Goal: Task Accomplishment & Management: Complete application form

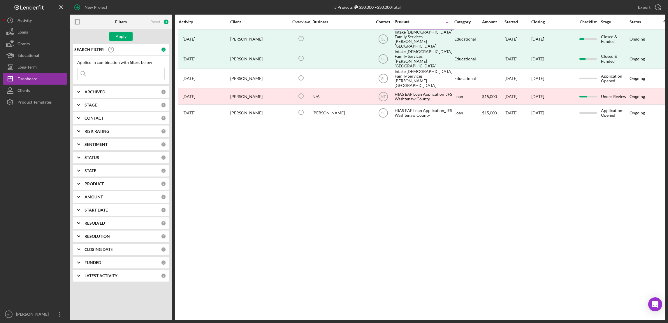
click at [123, 72] on input at bounding box center [121, 74] width 87 height 12
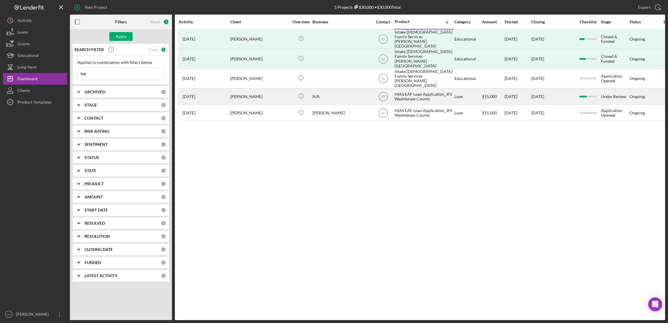
type input "[PERSON_NAME]"
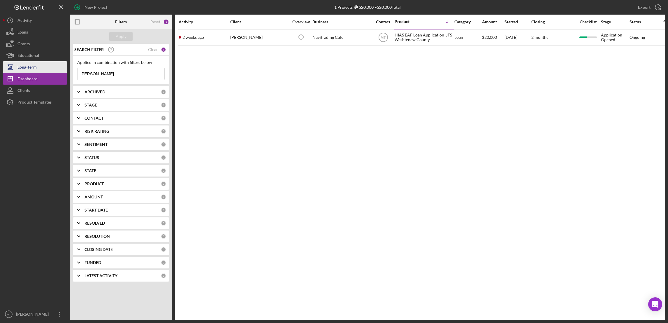
drag, startPoint x: 121, startPoint y: 76, endPoint x: 53, endPoint y: 72, distance: 67.7
click at [53, 72] on div "New Project 1 Projects $20,000 • $20,000 Total [PERSON_NAME] Export Icon/Export…" at bounding box center [334, 160] width 662 height 320
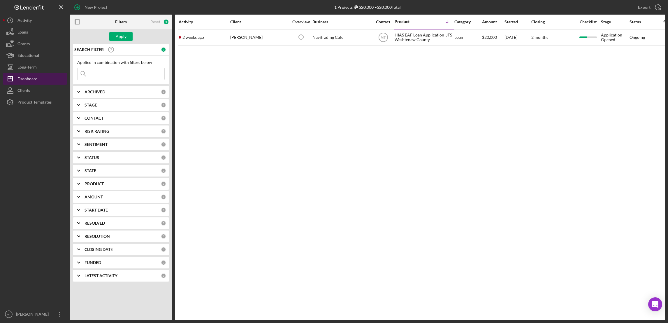
click at [34, 81] on div "Dashboard" at bounding box center [27, 79] width 20 height 13
click at [105, 71] on input at bounding box center [121, 74] width 87 height 12
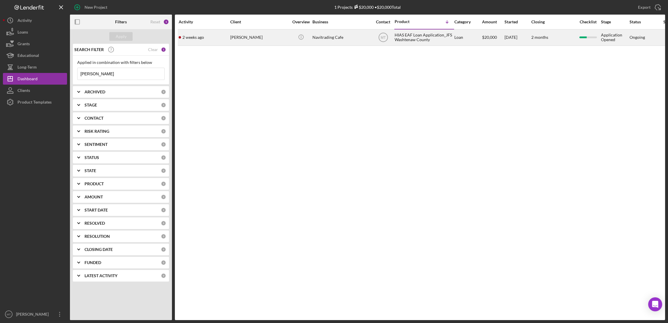
type input "[PERSON_NAME]"
click at [408, 36] on div "HIAS EAF Loan Application_JFS Washtenaw County" at bounding box center [424, 37] width 58 height 15
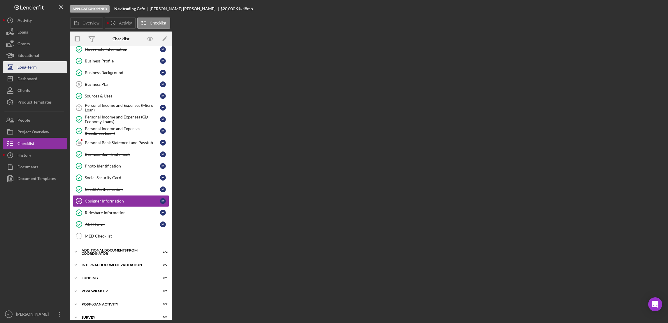
scroll to position [37, 0]
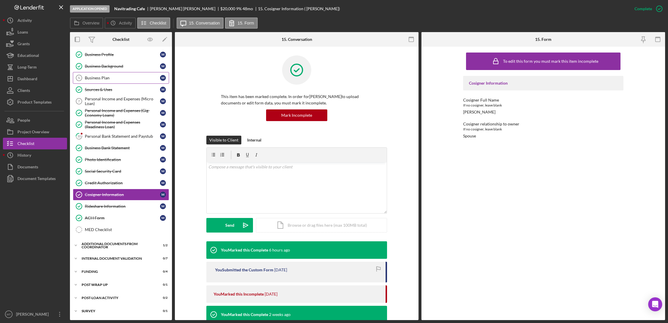
click at [101, 78] on div "Business Plan" at bounding box center [122, 78] width 75 height 5
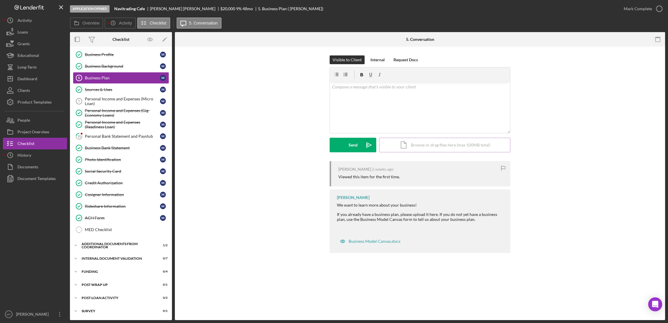
click at [427, 147] on div "Icon/Document Browse or drag files here (max 100MB total) Tap to choose files o…" at bounding box center [444, 145] width 131 height 15
click at [431, 141] on div "Icon/Document Browse or drag files here (max 100MB total) Tap to choose files o…" at bounding box center [444, 145] width 131 height 15
click at [448, 148] on div "Icon/Document Browse or drag files here (max 100MB total) Tap to choose files o…" at bounding box center [444, 145] width 131 height 15
click at [349, 144] on div "Upload" at bounding box center [353, 145] width 13 height 15
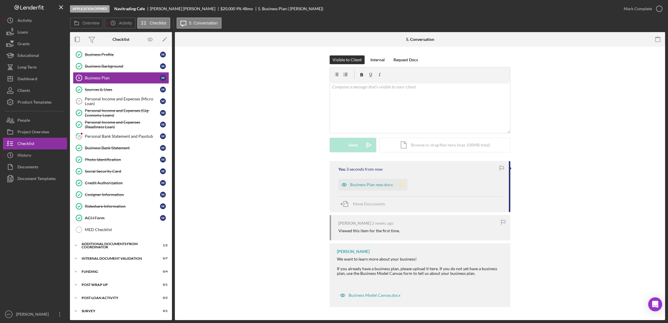
click at [399, 186] on polygon "button" at bounding box center [401, 184] width 5 height 5
click at [634, 8] on div "Mark Complete" at bounding box center [638, 9] width 28 height 12
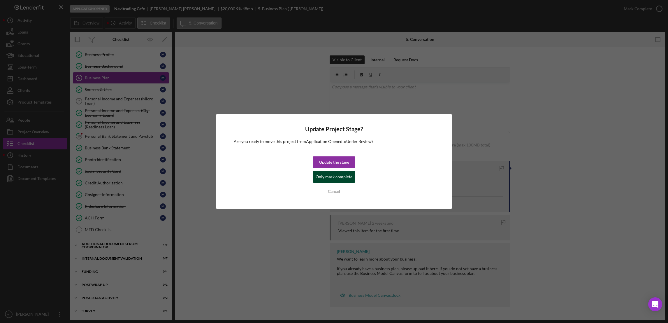
click at [323, 176] on div "Only mark complete" at bounding box center [334, 177] width 37 height 12
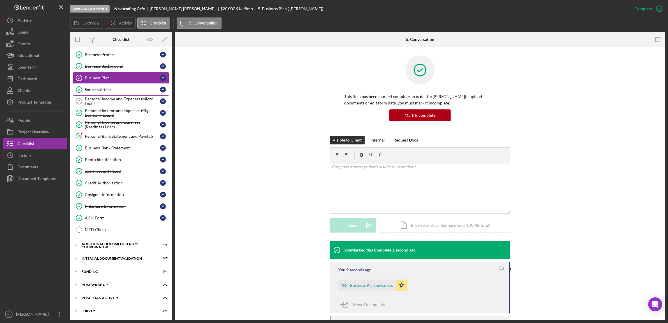
click at [136, 101] on div "Personal Income and Expenses (Micro Loan)" at bounding box center [122, 100] width 75 height 9
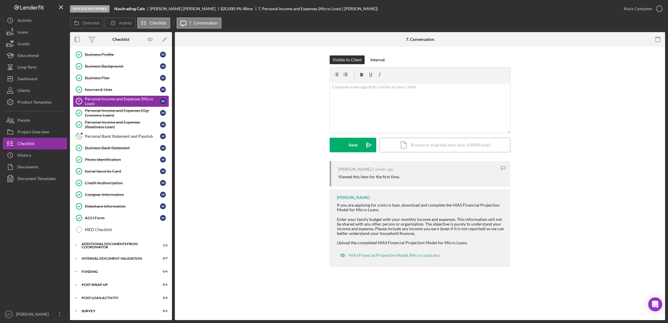
click at [421, 145] on div "Icon/Document Browse or drag files here (max 100MB total) Tap to choose files o…" at bounding box center [444, 145] width 131 height 15
click at [429, 147] on div "Icon/Document Browse or drag files here (max 100MB total) Tap to choose files o…" at bounding box center [444, 145] width 131 height 15
click at [349, 141] on div "Upload" at bounding box center [353, 145] width 13 height 15
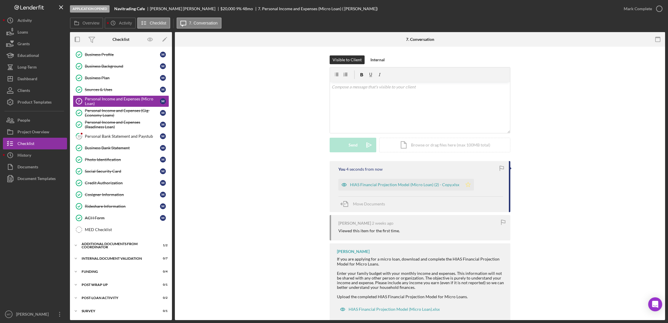
click at [465, 185] on icon "Icon/Star" at bounding box center [468, 185] width 12 height 12
click at [639, 8] on div "Mark Complete" at bounding box center [638, 9] width 28 height 12
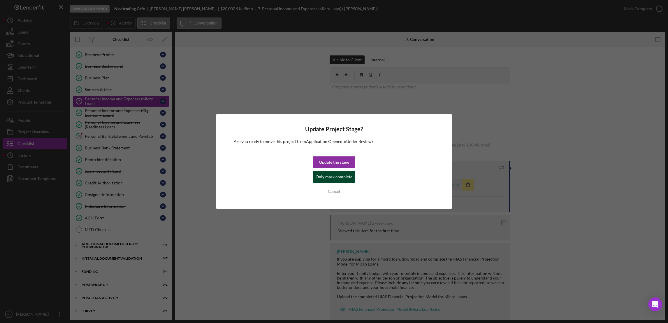
click at [339, 177] on div "Only mark complete" at bounding box center [334, 177] width 37 height 12
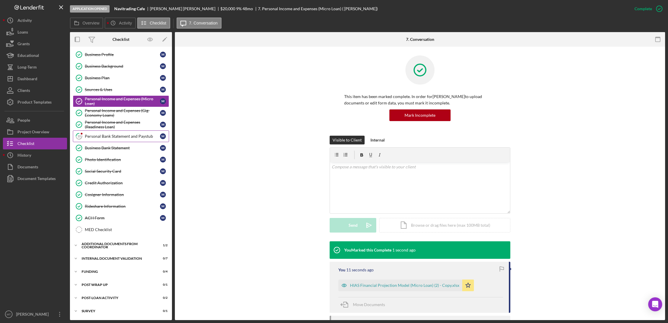
click at [105, 138] on div "Personal Bank Statement and Paystub" at bounding box center [122, 136] width 75 height 5
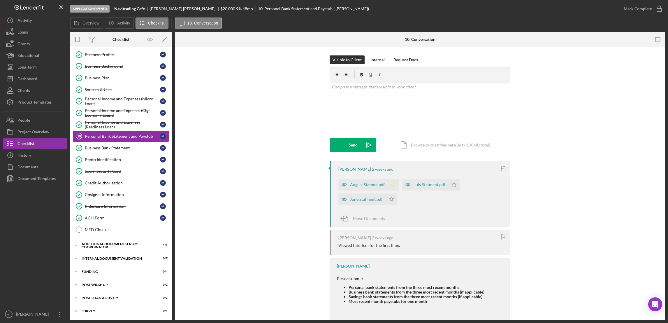
click at [392, 187] on icon "Icon/Star" at bounding box center [394, 185] width 12 height 12
click at [389, 201] on icon "Icon/Star" at bounding box center [392, 199] width 12 height 12
click at [452, 184] on polygon "button" at bounding box center [454, 184] width 5 height 5
click at [636, 8] on div "Mark Complete" at bounding box center [638, 9] width 28 height 12
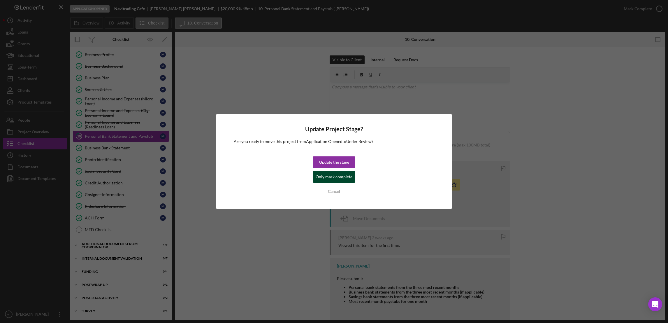
click at [334, 176] on div "Only mark complete" at bounding box center [334, 177] width 37 height 12
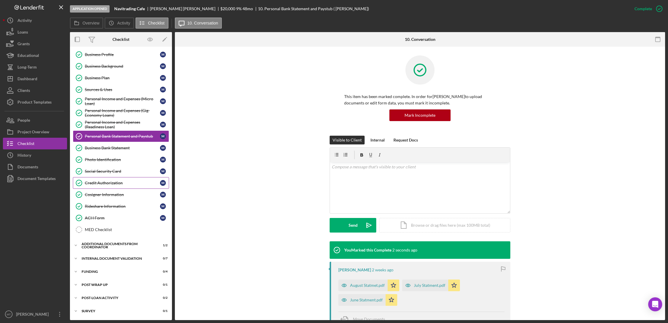
scroll to position [38, 0]
click at [30, 123] on button "People" at bounding box center [35, 120] width 64 height 12
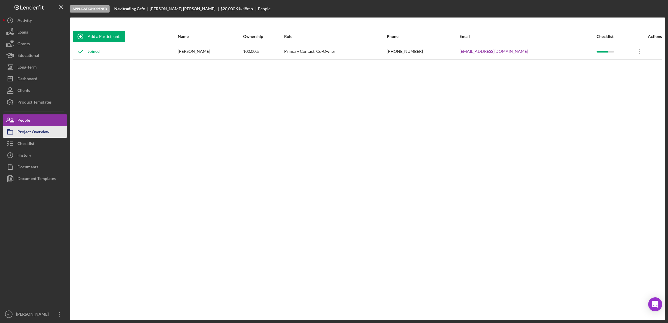
click at [32, 132] on div "Project Overview" at bounding box center [33, 132] width 32 height 13
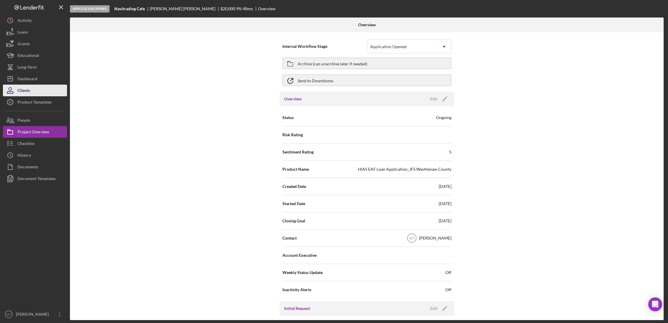
click at [27, 89] on div "Clients" at bounding box center [23, 91] width 13 height 13
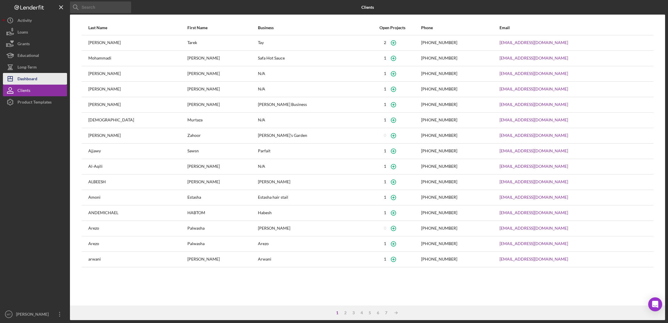
click at [32, 82] on div "Dashboard" at bounding box center [27, 79] width 20 height 13
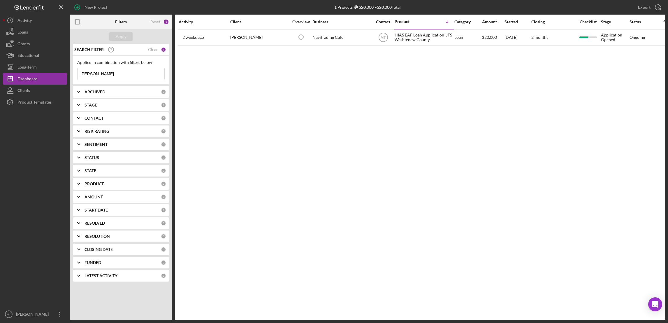
click at [105, 76] on input "[PERSON_NAME]" at bounding box center [121, 74] width 87 height 12
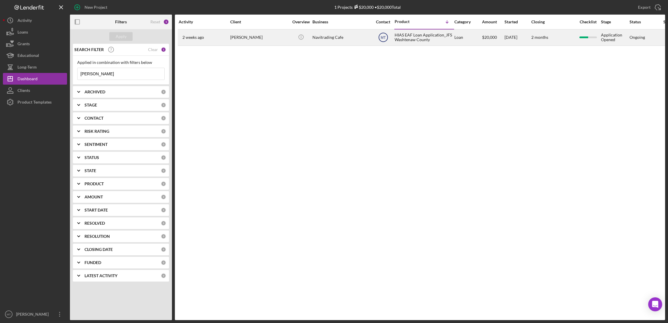
click at [385, 39] on text "MT" at bounding box center [383, 38] width 5 height 4
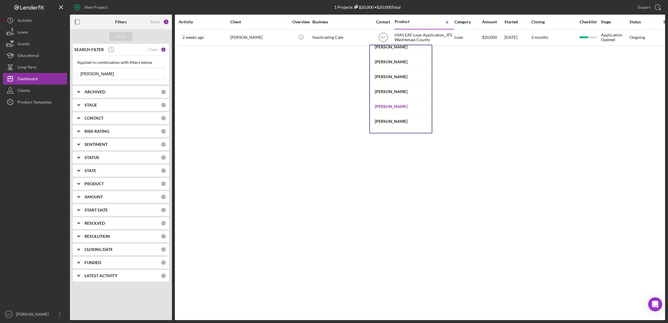
scroll to position [31, 0]
click at [394, 111] on div "[PERSON_NAME]" at bounding box center [401, 110] width 62 height 15
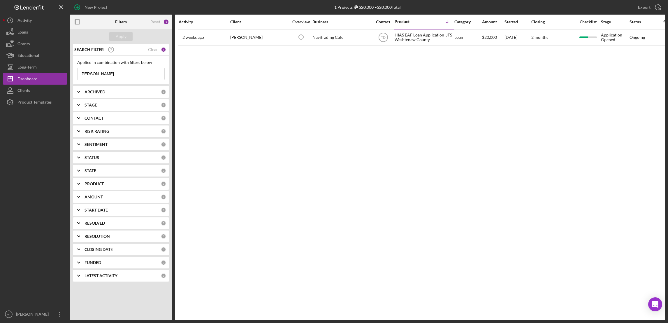
click at [99, 73] on input "[PERSON_NAME]" at bounding box center [121, 74] width 87 height 12
drag, startPoint x: 99, startPoint y: 73, endPoint x: 79, endPoint y: 76, distance: 19.7
click at [79, 76] on input "[PERSON_NAME]" at bounding box center [121, 74] width 87 height 12
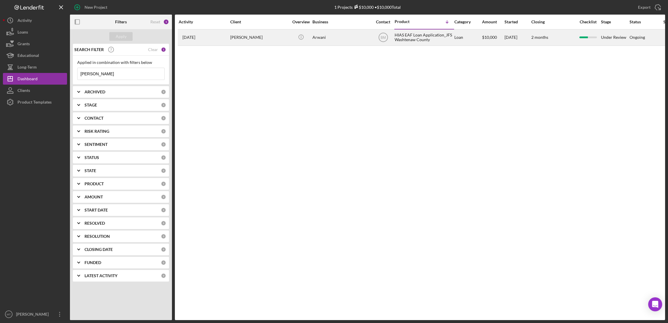
type input "[PERSON_NAME]"
click at [614, 37] on div "Under Review" at bounding box center [615, 37] width 28 height 15
click at [384, 38] on text "BM" at bounding box center [383, 38] width 5 height 4
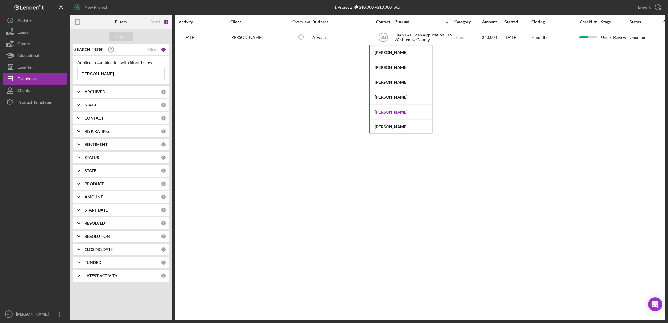
scroll to position [31, 0]
click at [395, 111] on div "[PERSON_NAME]" at bounding box center [401, 110] width 62 height 15
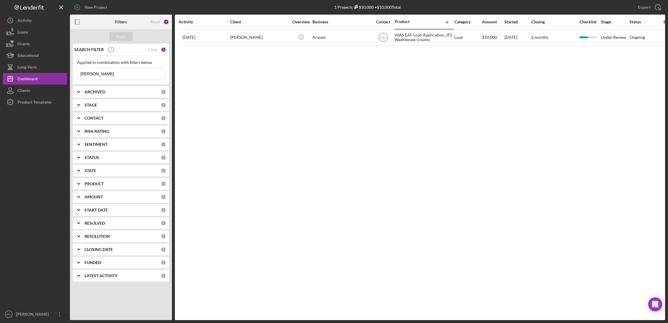
drag, startPoint x: 99, startPoint y: 75, endPoint x: 74, endPoint y: 77, distance: 25.2
click at [74, 77] on div "Applied in combination with filters below [PERSON_NAME] Icon/Menu Close" at bounding box center [121, 70] width 96 height 29
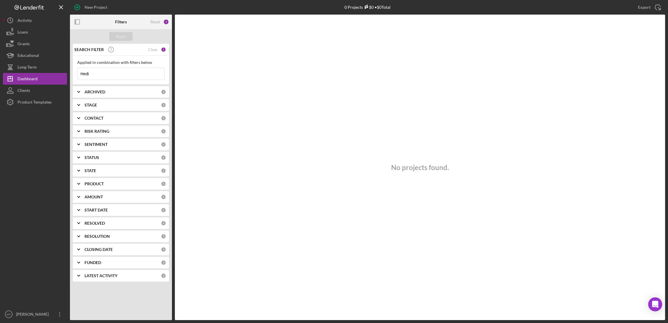
click at [123, 77] on input "Hedi" at bounding box center [121, 74] width 87 height 12
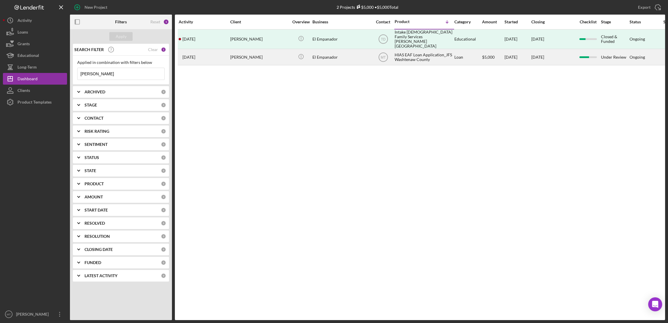
type input "[PERSON_NAME]"
click at [403, 57] on div "HIAS EAF Loan Application_JFS Washtenaw County" at bounding box center [424, 56] width 58 height 15
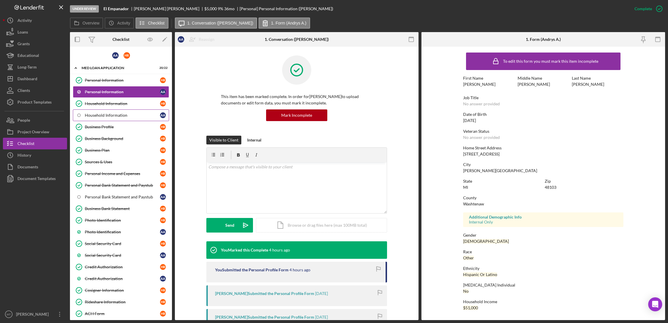
click at [118, 113] on div "Household Information" at bounding box center [122, 115] width 75 height 5
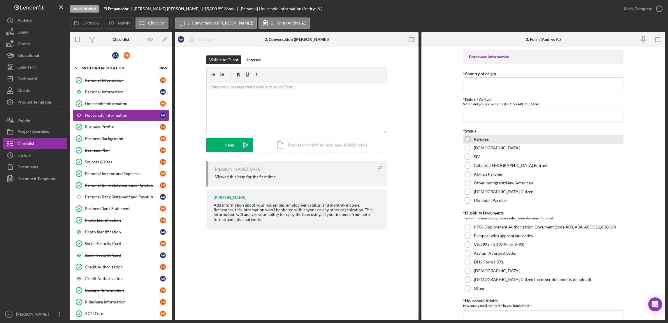
click at [471, 140] on div "Refugee" at bounding box center [543, 139] width 160 height 9
click at [487, 89] on input "*Country of origin" at bounding box center [543, 84] width 160 height 14
type input "[GEOGRAPHIC_DATA]"
click at [478, 116] on input "*Date of Arrival" at bounding box center [543, 116] width 160 height 14
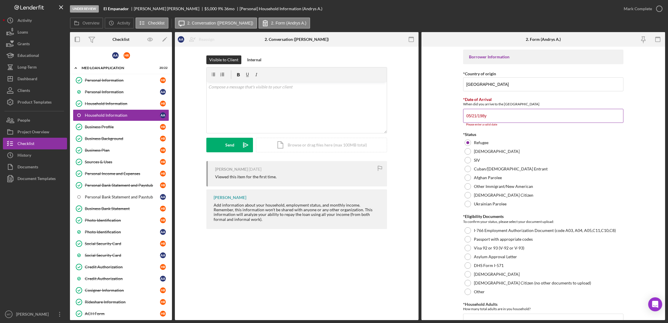
type input "[DATE]"
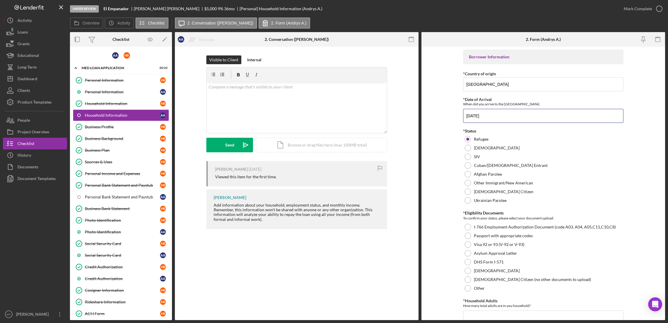
drag, startPoint x: 492, startPoint y: 118, endPoint x: 450, endPoint y: 117, distance: 42.0
click at [450, 117] on form "Borrower Information *Country of origin [GEOGRAPHIC_DATA] *Date of Arrival When…" at bounding box center [544, 183] width 244 height 273
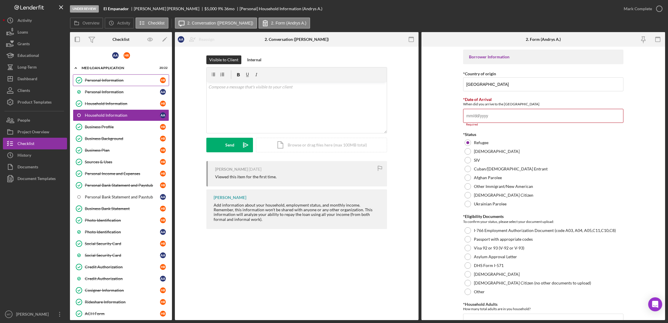
click at [111, 79] on div "Personal Information" at bounding box center [122, 80] width 75 height 5
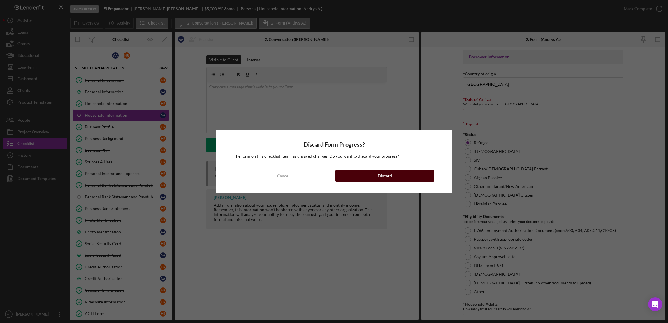
click at [398, 177] on button "Discard" at bounding box center [385, 176] width 99 height 12
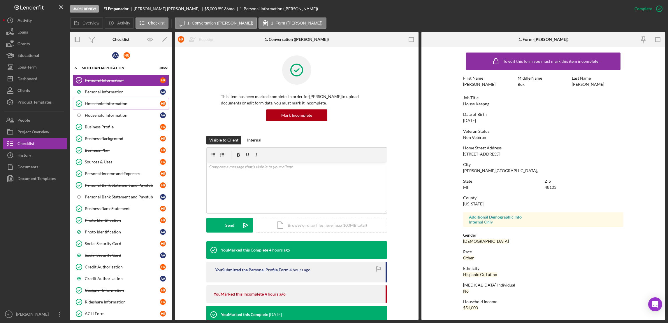
click at [130, 105] on div "Household Information" at bounding box center [122, 103] width 75 height 5
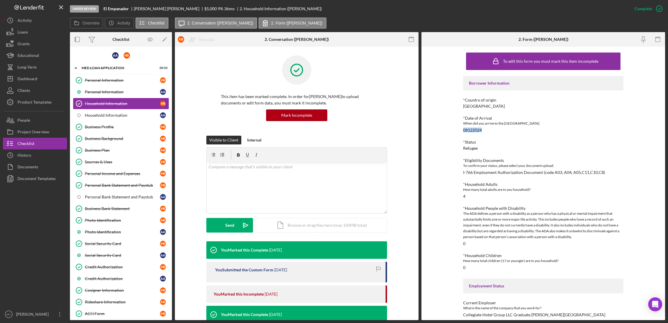
drag, startPoint x: 484, startPoint y: 129, endPoint x: 457, endPoint y: 129, distance: 26.8
click at [457, 129] on div "To edit this form you must mark this item incomplete Borrower Information *Coun…" at bounding box center [544, 183] width 244 height 273
copy div "08122024"
click at [103, 115] on div "Household Information" at bounding box center [122, 115] width 75 height 5
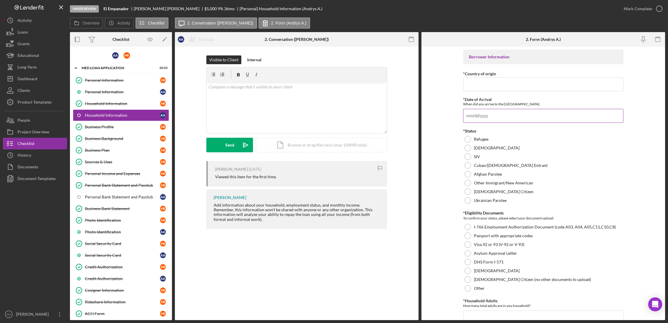
click at [477, 117] on input "*Date of Arrival" at bounding box center [543, 116] width 160 height 14
paste input "[DATE]"
type input "[DATE]"
click at [487, 83] on input "*Country of origin" at bounding box center [543, 84] width 160 height 14
type input "[GEOGRAPHIC_DATA]"
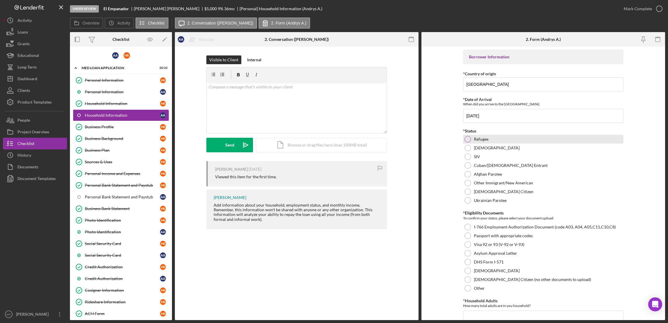
click at [466, 140] on div at bounding box center [468, 139] width 6 height 6
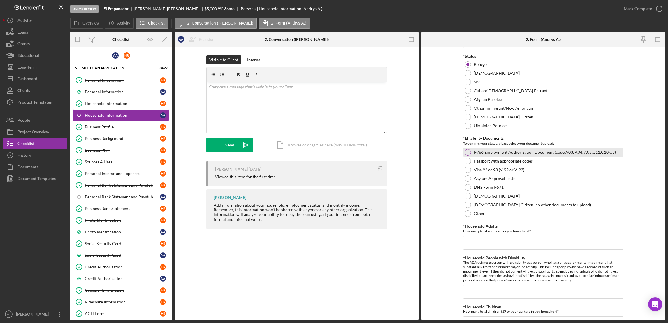
scroll to position [87, 0]
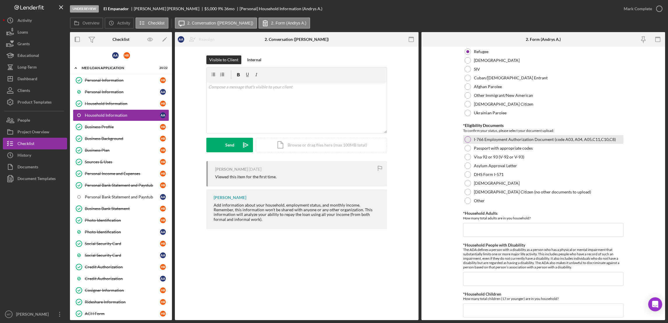
click at [466, 138] on div at bounding box center [468, 139] width 6 height 6
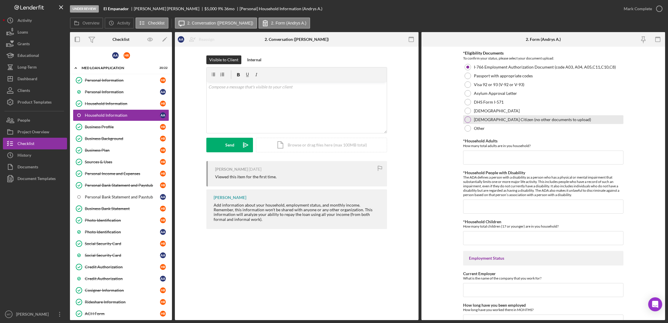
scroll to position [175, 0]
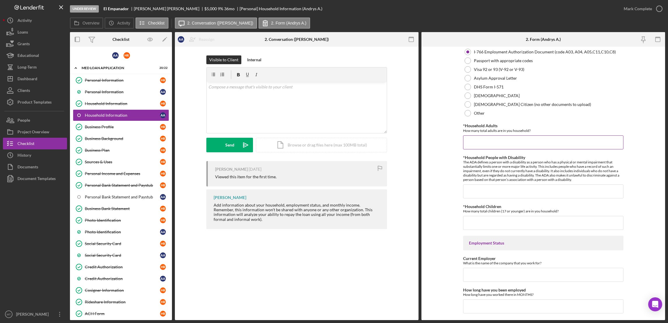
click at [488, 139] on input "*Household Adults" at bounding box center [543, 142] width 160 height 14
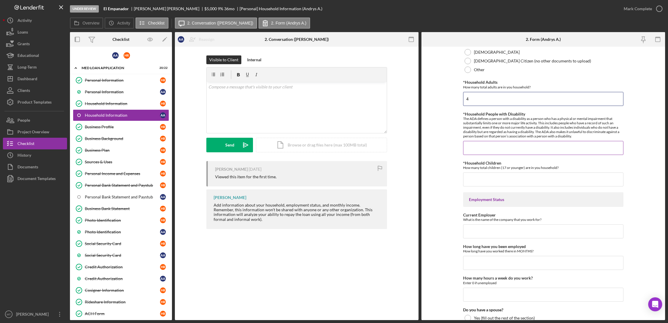
type input "4"
click at [487, 150] on input "*Household People with Disability" at bounding box center [543, 148] width 160 height 14
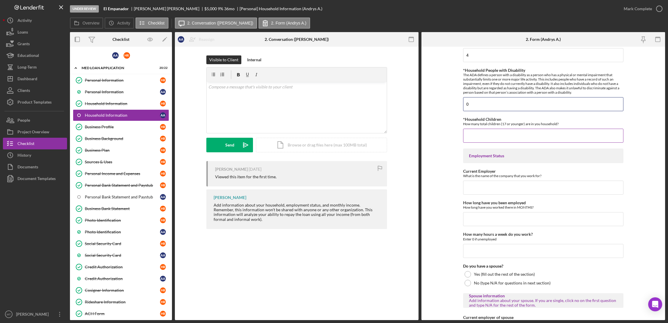
type input "0"
click at [485, 131] on input "*Household Children" at bounding box center [543, 136] width 160 height 14
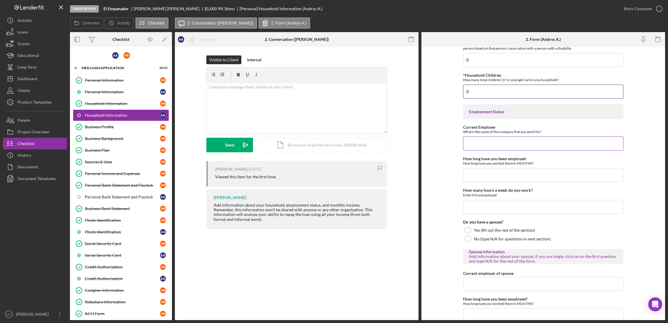
type input "0"
click at [483, 145] on input "Current Employer" at bounding box center [543, 143] width 160 height 14
type input "lyft"
click at [486, 175] on input "How long have you been employed" at bounding box center [543, 175] width 160 height 14
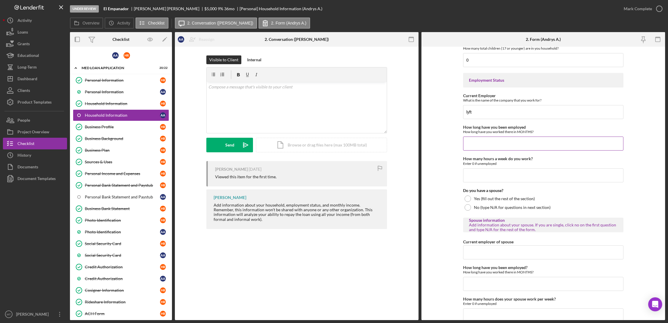
scroll to position [350, 0]
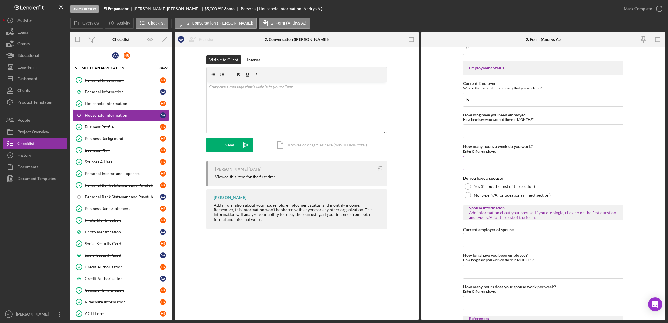
click at [485, 166] on input "How many hours a week do you work?" at bounding box center [543, 163] width 160 height 14
click at [484, 162] on input "How many hours a week do you work?" at bounding box center [543, 163] width 160 height 14
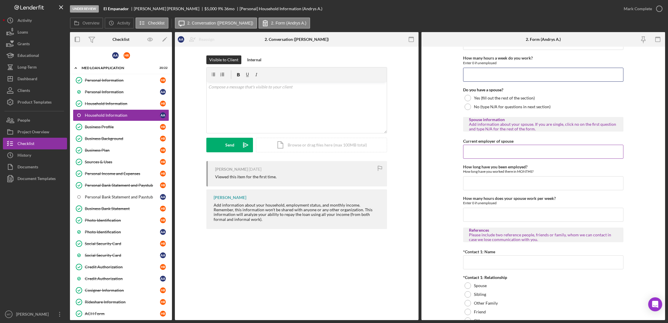
scroll to position [393, 0]
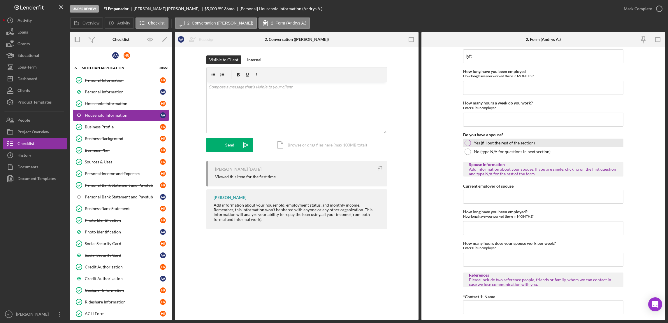
click at [465, 143] on div at bounding box center [468, 143] width 6 height 6
click at [477, 120] on input "How many hours a week do you work?" at bounding box center [543, 120] width 160 height 14
type input "40"
click at [475, 195] on input "Current employer of spouse" at bounding box center [543, 196] width 160 height 14
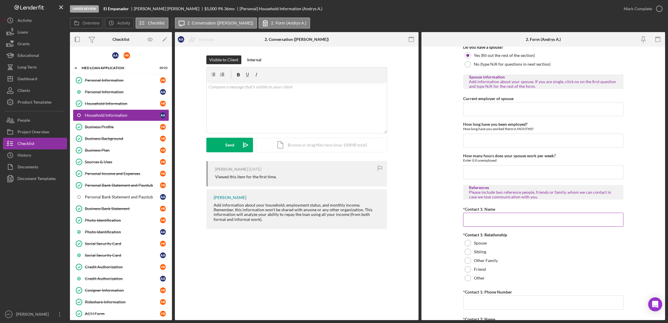
click at [483, 220] on input "*Contact 1: Name" at bounding box center [543, 220] width 160 height 14
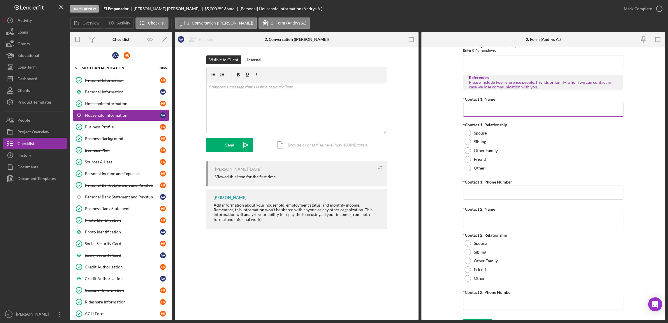
scroll to position [603, 0]
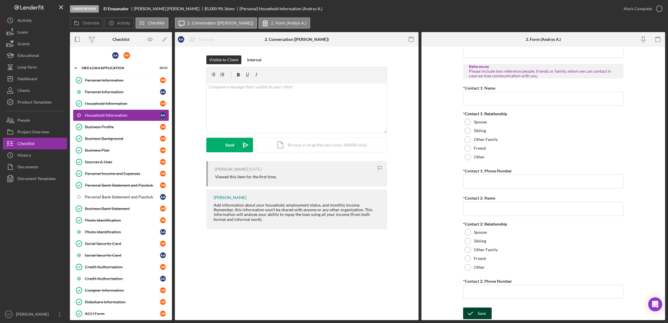
click at [478, 315] on div "Save" at bounding box center [482, 313] width 8 height 12
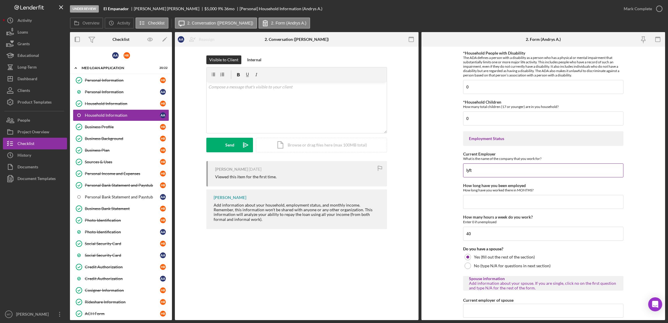
scroll to position [306, 0]
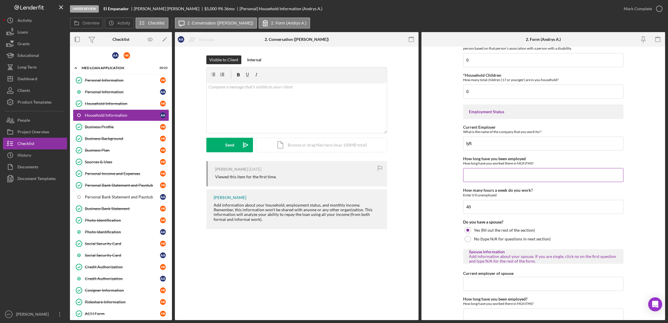
click at [484, 176] on input "How long have you been employed" at bounding box center [543, 175] width 160 height 14
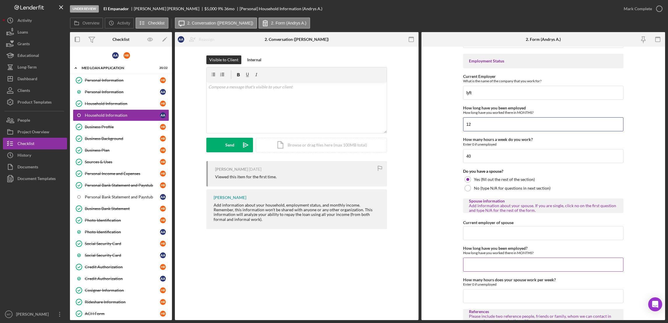
scroll to position [393, 0]
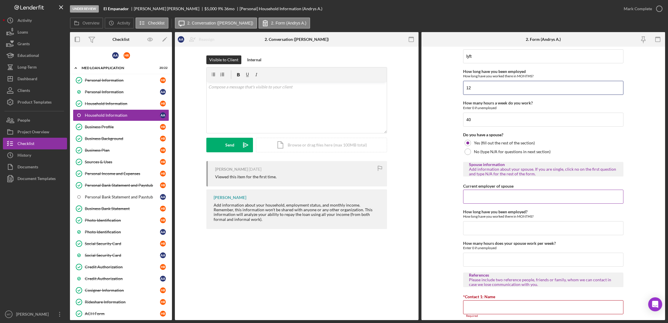
type input "12"
click at [489, 200] on input "Current employer of spouse" at bounding box center [543, 196] width 160 height 14
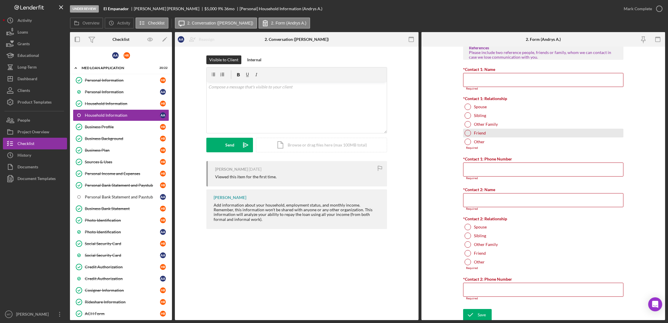
scroll to position [623, 0]
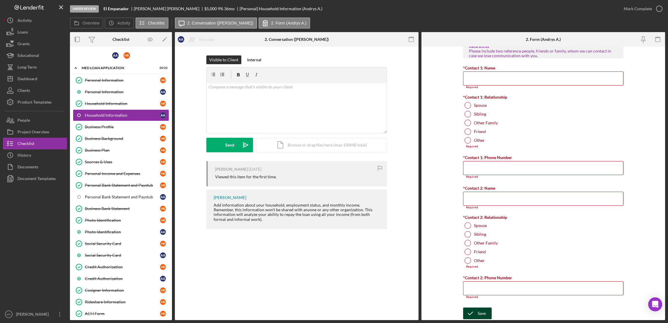
click at [479, 313] on div "Save" at bounding box center [482, 313] width 8 height 12
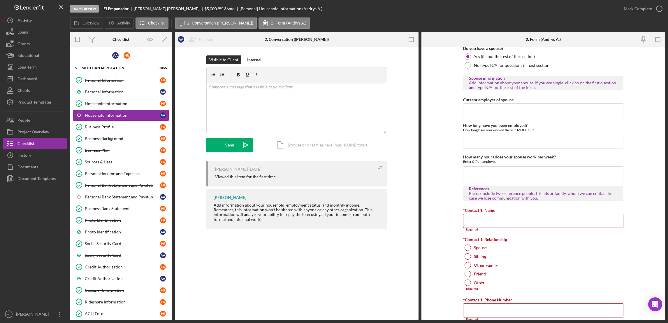
scroll to position [361, 0]
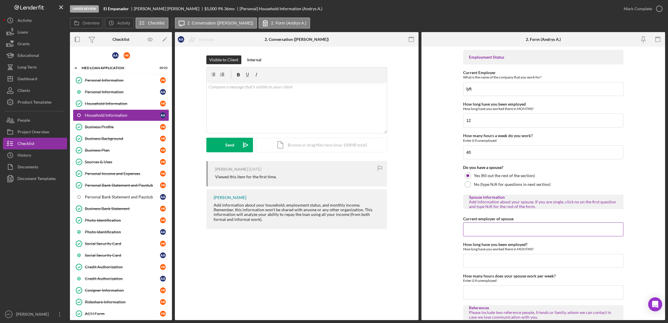
click at [492, 235] on input "Current employer of spouse" at bounding box center [543, 229] width 160 height 14
type input "n/a"
click at [485, 259] on input "How long have you been employed?" at bounding box center [543, 261] width 160 height 14
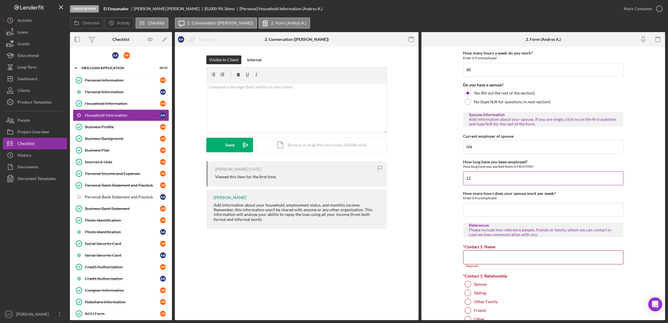
scroll to position [448, 0]
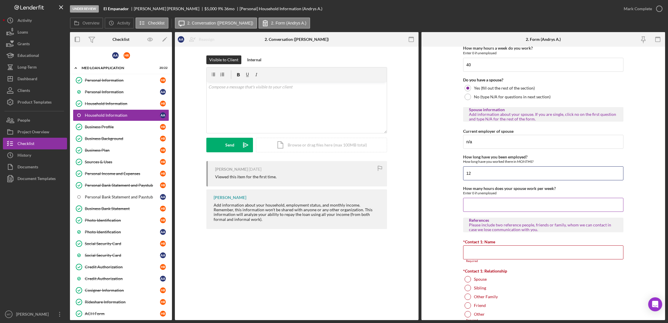
type input "12"
click at [496, 205] on input "How many hours does your spouse work per week?" at bounding box center [543, 205] width 160 height 14
type input "40"
click at [505, 250] on input "*Contact 1: Name" at bounding box center [543, 252] width 160 height 14
type input "i"
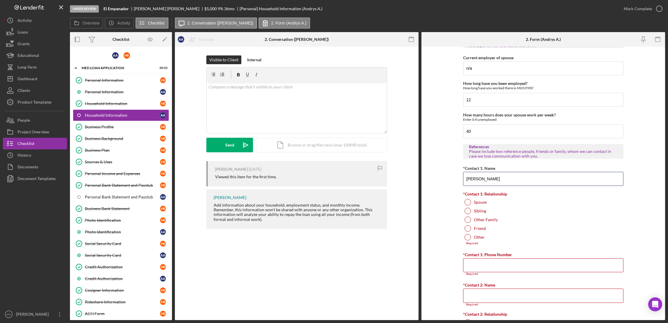
scroll to position [536, 0]
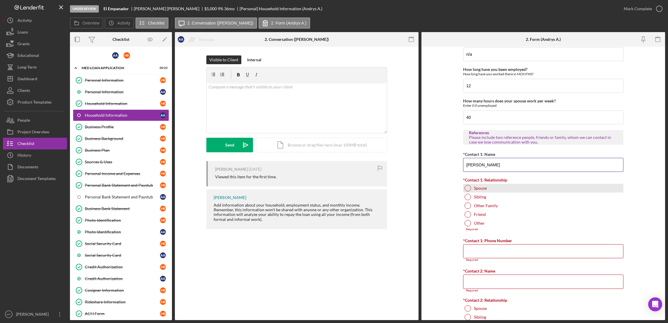
type input "[PERSON_NAME]"
click at [468, 190] on div at bounding box center [468, 188] width 6 height 6
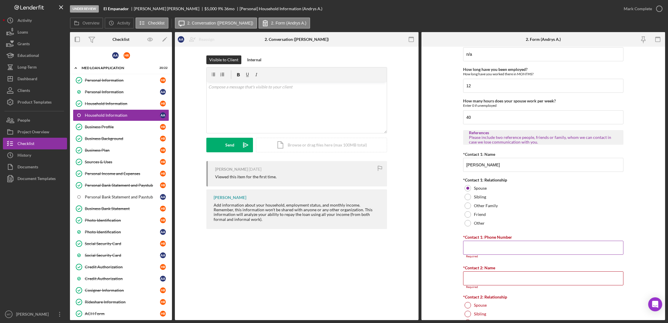
click at [477, 250] on input "*Contact 1: Phone Number" at bounding box center [543, 248] width 160 height 14
click at [477, 249] on input "*Contact 1: Phone Number" at bounding box center [543, 248] width 160 height 14
paste input
drag, startPoint x: 478, startPoint y: 246, endPoint x: 472, endPoint y: 248, distance: 6.7
click at [472, 248] on input "*Contact 1: Phone Number" at bounding box center [543, 248] width 160 height 14
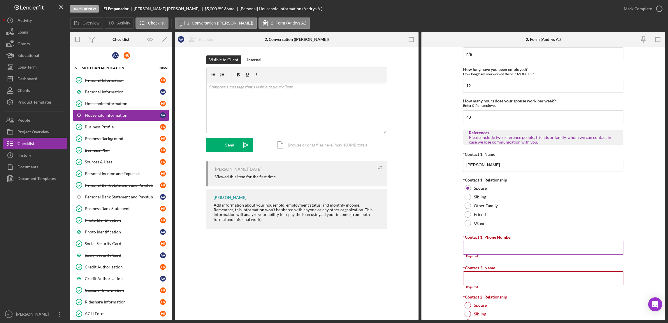
paste input
click at [478, 278] on input "*Contact 2: Name" at bounding box center [543, 278] width 160 height 14
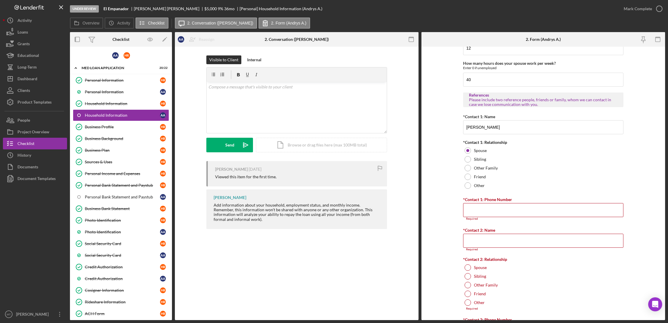
scroll to position [616, 0]
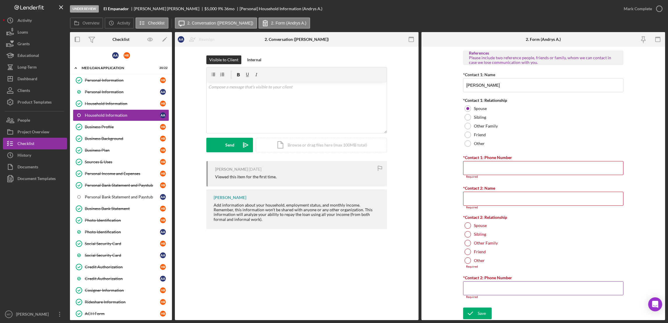
click at [486, 287] on input "*Contact 2: Phone Number" at bounding box center [543, 288] width 160 height 14
paste input "(173) 437-3439"
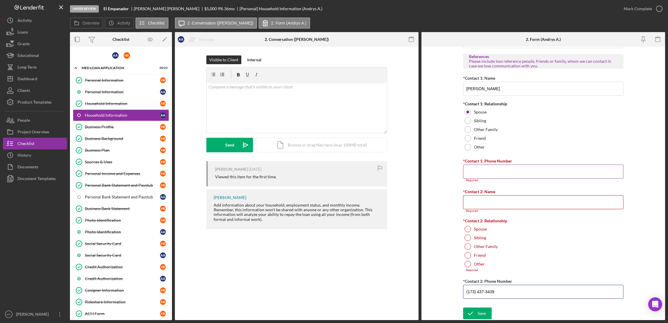
type input "(173) 437-3439"
click at [480, 169] on input "*Contact 1: Phone Number" at bounding box center [543, 171] width 160 height 14
click at [476, 169] on input "*Contact 1: Phone Number" at bounding box center [543, 171] width 160 height 14
paste input
click at [475, 201] on input "*Contact 2: Name" at bounding box center [543, 202] width 160 height 14
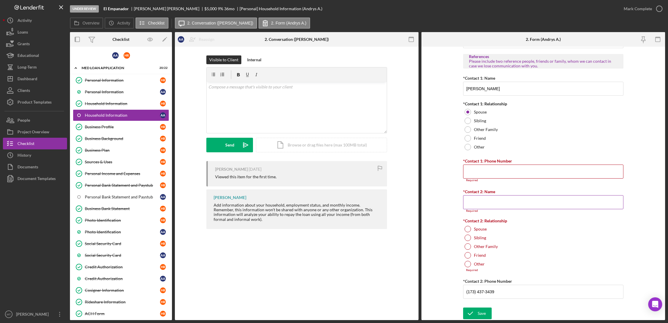
paste input "Heily Hija🇺🇸 [PERSON_NAME]"
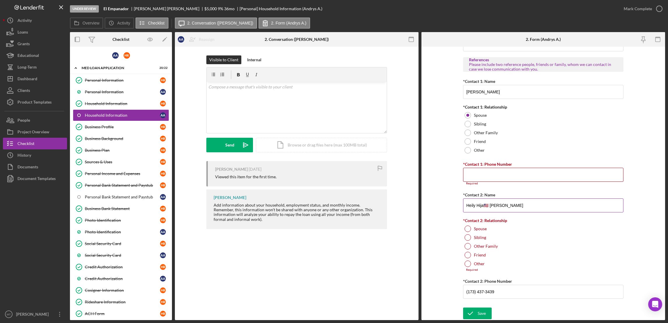
scroll to position [610, 0]
type input "Heily Hija🇺🇸 [PERSON_NAME]"
click at [487, 176] on input "*Contact 1: Phone Number" at bounding box center [543, 175] width 160 height 14
click at [426, 197] on form "Borrower Information *Country of origin [GEOGRAPHIC_DATA] *Date of Arrival When…" at bounding box center [544, 183] width 244 height 273
click at [486, 173] on input "*Contact 1: Phone Number" at bounding box center [543, 175] width 160 height 14
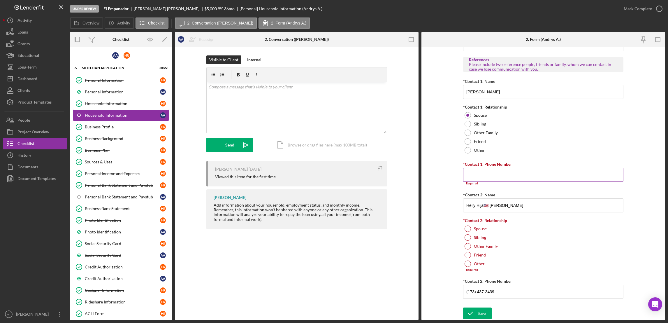
paste input "[PHONE_NUMBER]"
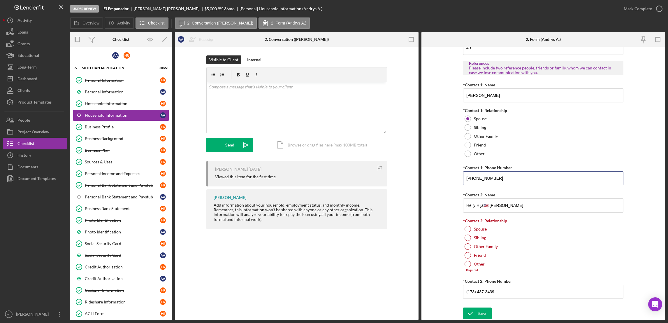
scroll to position [606, 0]
type input "[PHONE_NUMBER]"
click at [468, 227] on div at bounding box center [468, 229] width 6 height 6
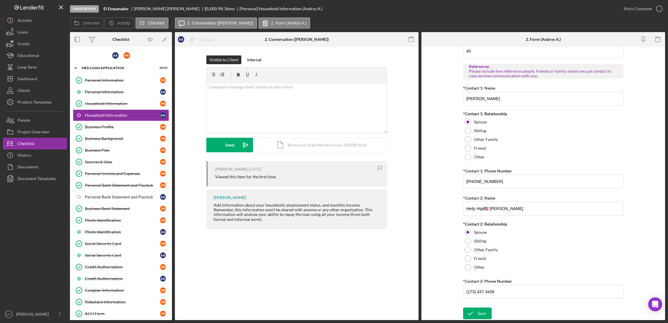
scroll to position [603, 0]
click at [474, 266] on label "Other" at bounding box center [479, 267] width 11 height 5
click at [483, 277] on textarea at bounding box center [543, 280] width 160 height 19
click at [484, 276] on textarea at bounding box center [543, 280] width 160 height 19
drag, startPoint x: 485, startPoint y: 273, endPoint x: 488, endPoint y: 275, distance: 3.3
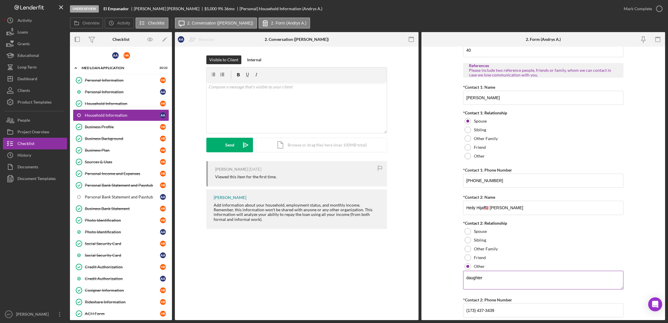
click at [485, 274] on textarea "daughter" at bounding box center [543, 280] width 160 height 19
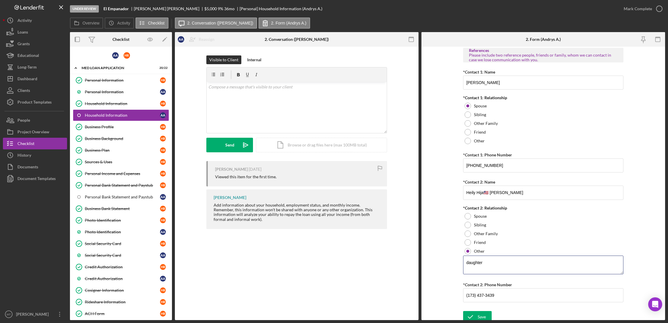
scroll to position [622, 0]
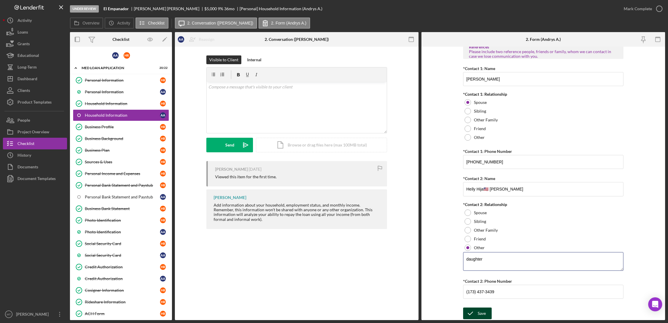
type textarea "daughter"
click at [480, 312] on div "Save" at bounding box center [482, 313] width 8 height 12
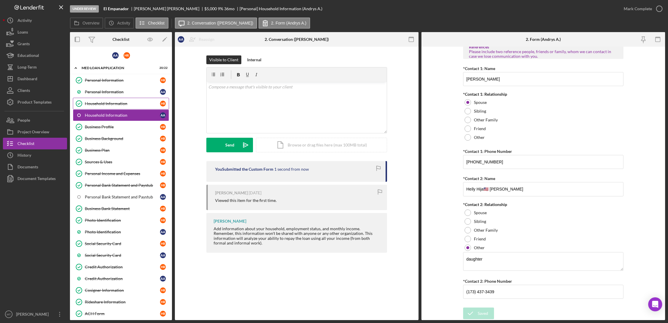
click at [104, 105] on div "Household Information" at bounding box center [122, 103] width 75 height 5
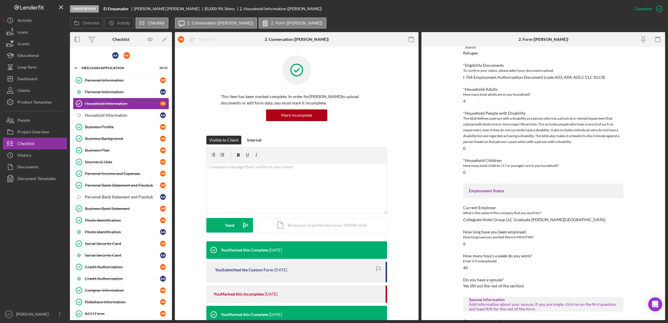
scroll to position [87, 0]
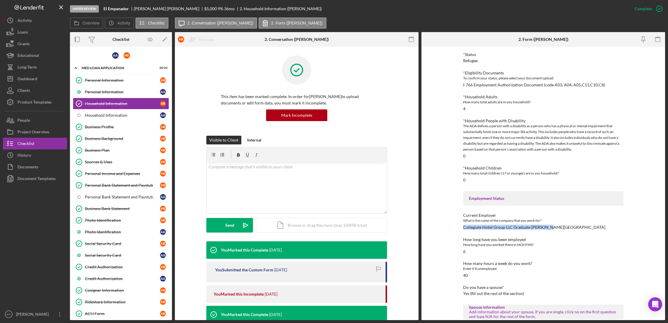
drag, startPoint x: 462, startPoint y: 228, endPoint x: 555, endPoint y: 225, distance: 93.0
click at [555, 225] on div "Current Employer What is the name of the company that you work for? Collegiate …" at bounding box center [543, 221] width 160 height 17
copy div "Collegiate Hotel Group LLC Graduate [PERSON_NAME][GEOGRAPHIC_DATA]"
click at [96, 117] on div "Household Information" at bounding box center [122, 115] width 75 height 5
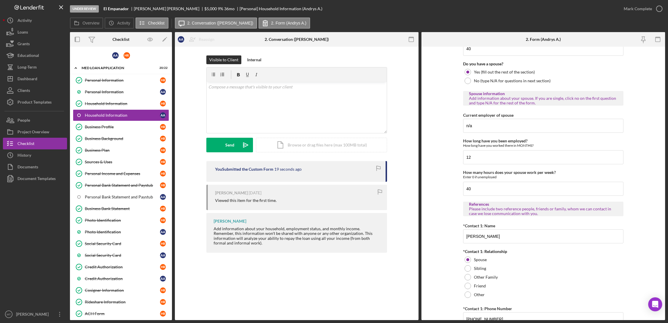
scroll to position [481, 0]
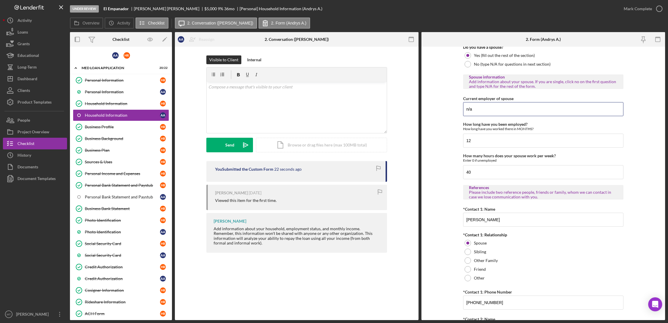
drag, startPoint x: 481, startPoint y: 110, endPoint x: 457, endPoint y: 110, distance: 23.9
click at [457, 110] on form "Borrower Information *Country of origin [GEOGRAPHIC_DATA] *Date of Arrival When…" at bounding box center [544, 183] width 244 height 273
paste input "Collegiate Hotel Group LLC Graduate [PERSON_NAME][GEOGRAPHIC_DATA]"
type input "Collegiate Hotel Group LLC Graduate [PERSON_NAME][GEOGRAPHIC_DATA]"
drag, startPoint x: 481, startPoint y: 141, endPoint x: 464, endPoint y: 141, distance: 17.5
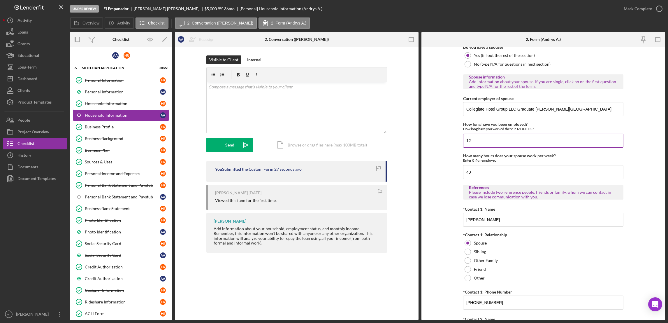
click at [464, 141] on input "12" at bounding box center [543, 141] width 160 height 14
click at [502, 141] on input "12" at bounding box center [543, 141] width 160 height 14
type input "1"
type input "10"
click at [492, 171] on input "40" at bounding box center [543, 172] width 160 height 14
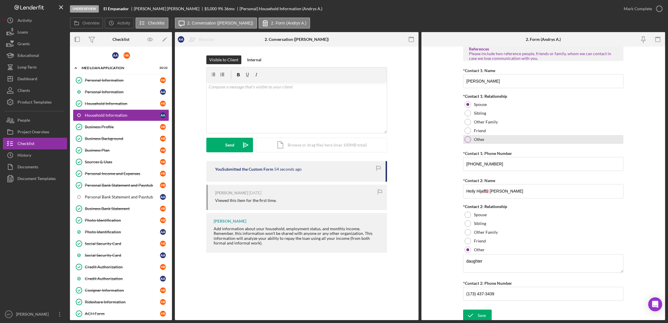
scroll to position [622, 0]
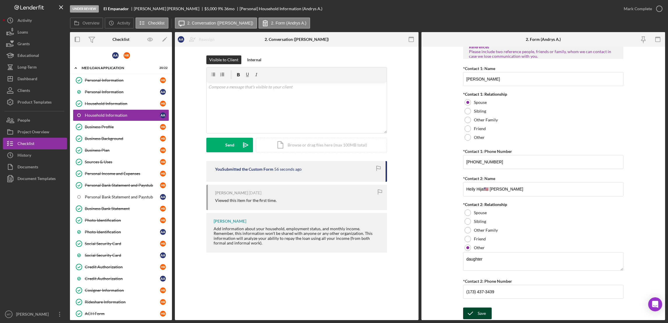
click at [479, 313] on div "Save" at bounding box center [482, 313] width 8 height 12
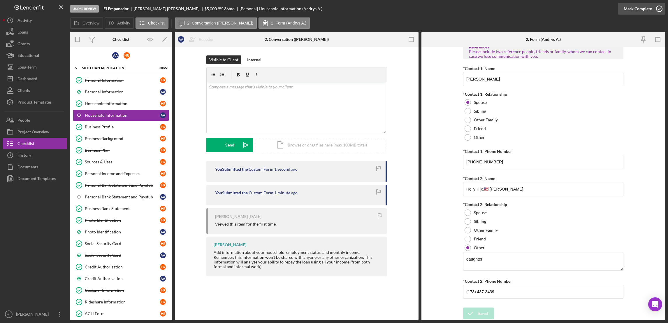
drag, startPoint x: 638, startPoint y: 10, endPoint x: 634, endPoint y: 9, distance: 3.3
click at [638, 9] on div "Mark Complete" at bounding box center [638, 9] width 28 height 12
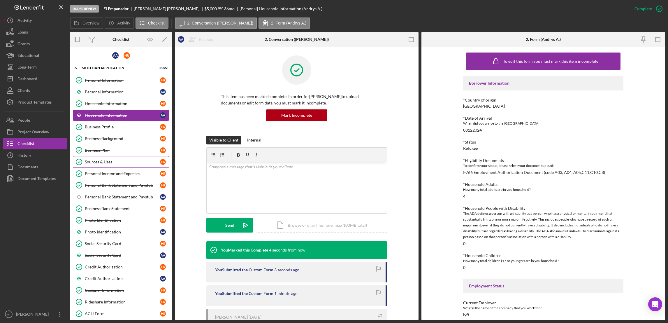
scroll to position [97, 0]
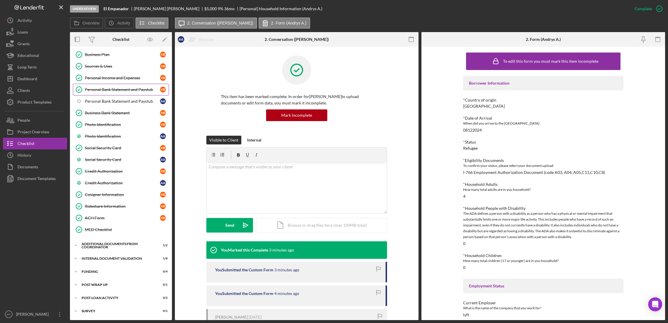
click at [118, 89] on div "Personal Bank Statement and Paystub" at bounding box center [122, 89] width 75 height 5
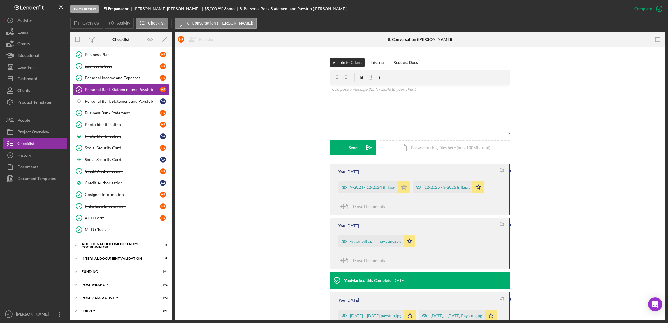
scroll to position [87, 0]
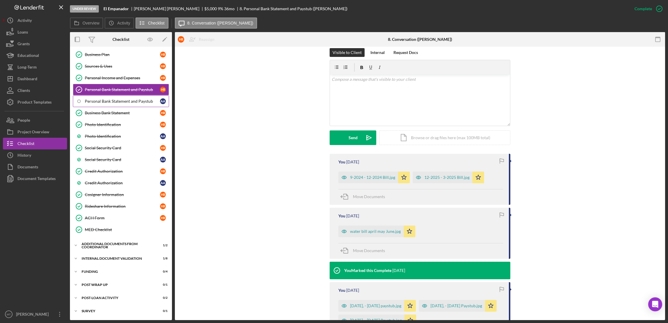
click at [124, 97] on link "Personal Bank Statement and Paystub A A" at bounding box center [121, 101] width 96 height 12
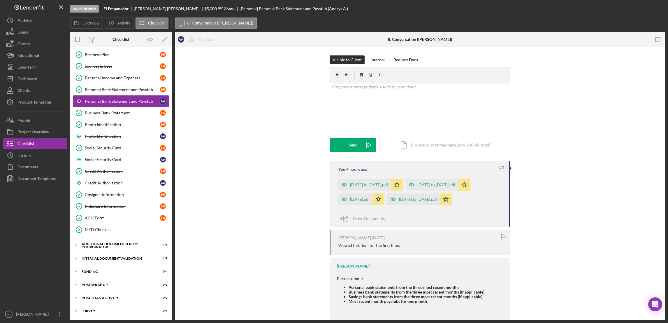
scroll to position [97, 0]
click at [407, 145] on div "Icon/Document Browse or drag files here (max 100MB total) Tap to choose files o…" at bounding box center [444, 145] width 131 height 15
click at [350, 145] on div "Upload" at bounding box center [353, 145] width 13 height 15
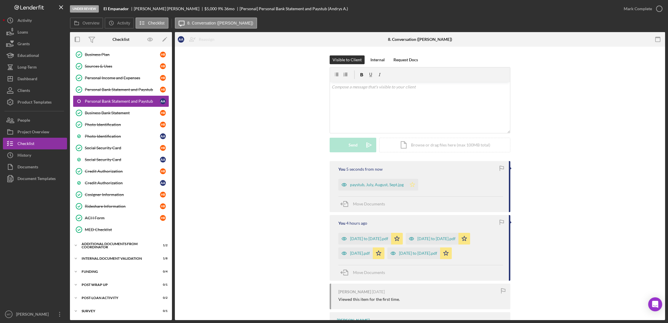
click at [410, 184] on polygon "button" at bounding box center [412, 184] width 5 height 5
click at [631, 7] on div "Mark Complete" at bounding box center [638, 9] width 28 height 12
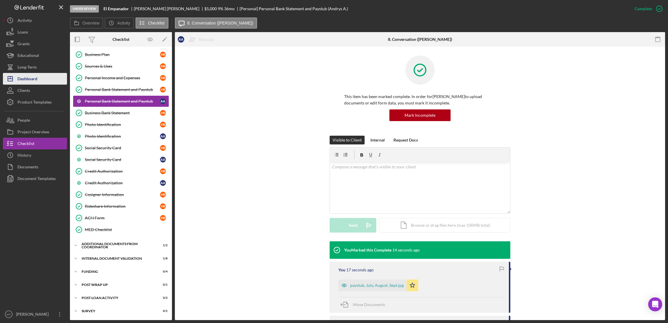
drag, startPoint x: 38, startPoint y: 80, endPoint x: 34, endPoint y: 82, distance: 3.8
click at [38, 80] on button "Icon/Dashboard Dashboard" at bounding box center [35, 79] width 64 height 12
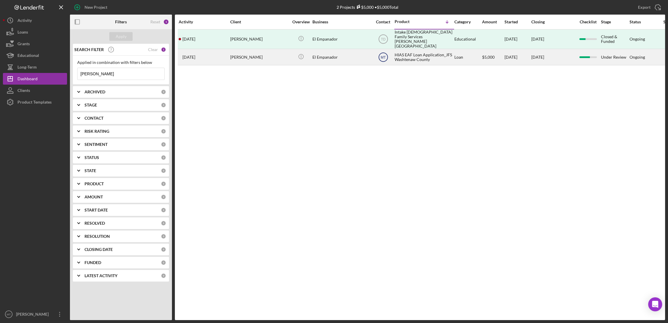
click at [384, 55] on text "MT" at bounding box center [383, 57] width 5 height 4
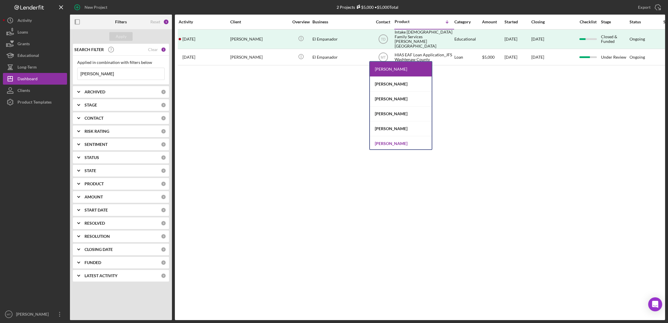
scroll to position [31, 0]
click at [390, 128] on div "[PERSON_NAME]" at bounding box center [401, 127] width 62 height 15
